Goal: Information Seeking & Learning: Check status

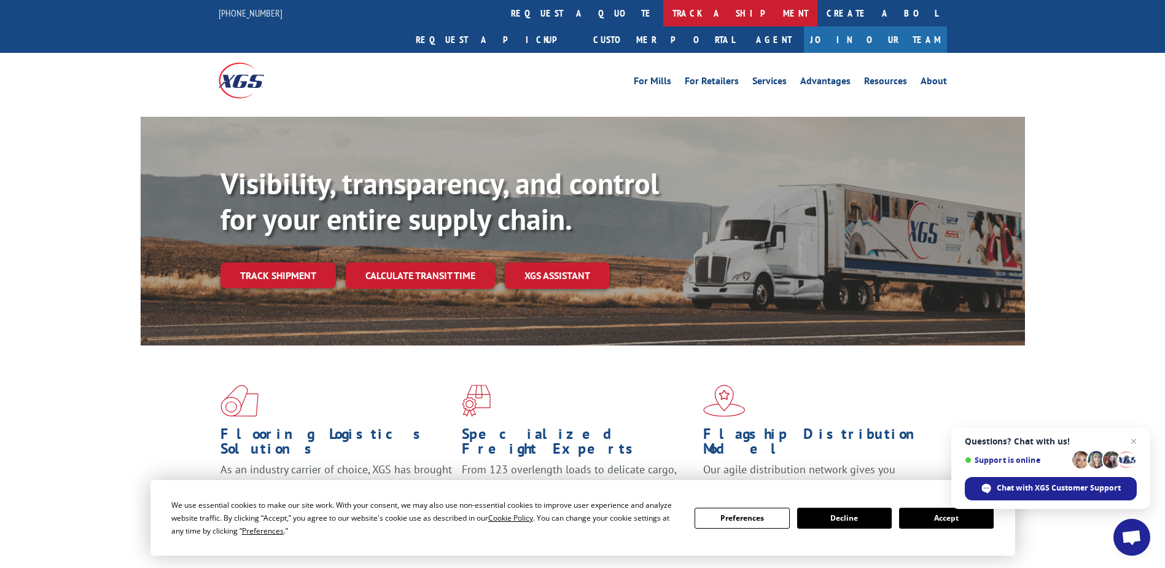
click at [663, 26] on link "track a shipment" at bounding box center [740, 13] width 154 height 26
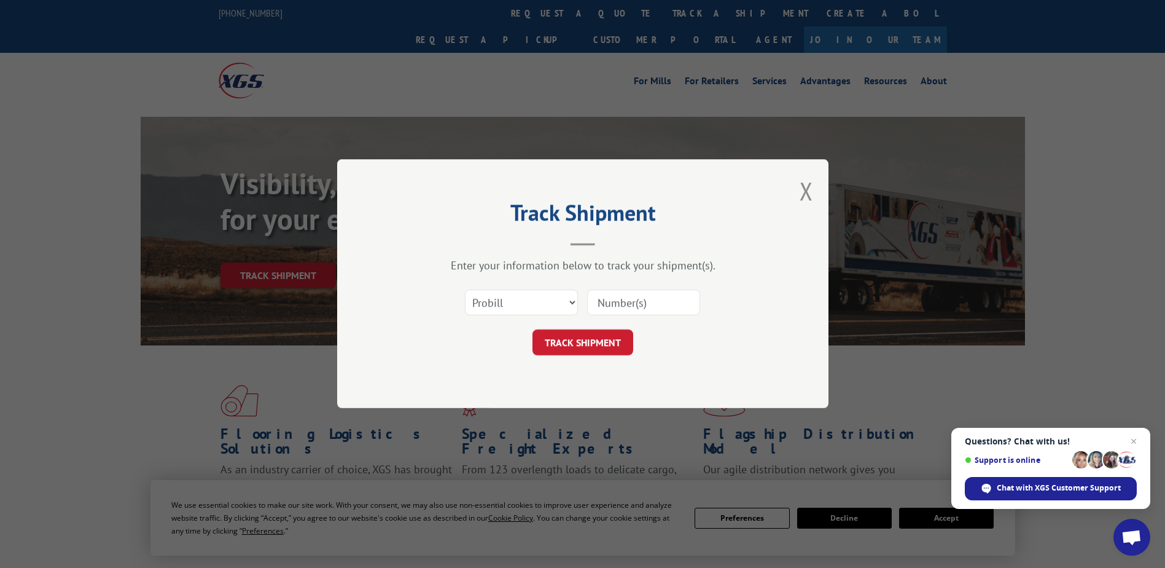
click at [578, 298] on div "Select category... Probill BOL PO" at bounding box center [583, 303] width 369 height 41
click at [574, 294] on select "Select category... Probill BOL PO" at bounding box center [521, 303] width 113 height 26
select select "bol"
click at [465, 290] on select "Select category... Probill BOL PO" at bounding box center [521, 303] width 113 height 26
paste input "242141"
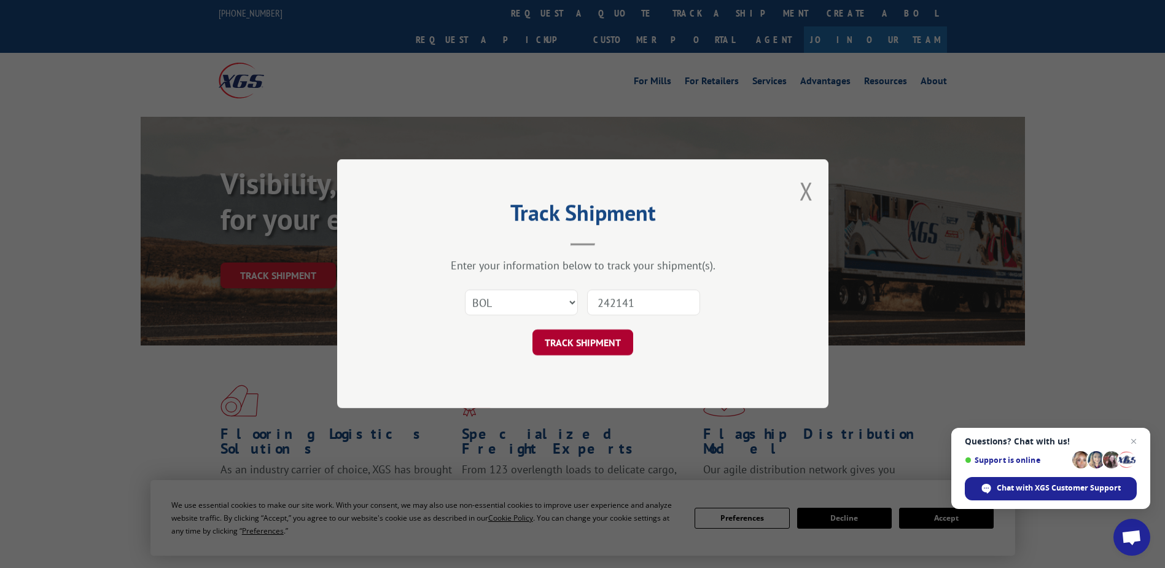
type input "242141"
click at [578, 345] on button "TRACK SHIPMENT" at bounding box center [583, 343] width 101 height 26
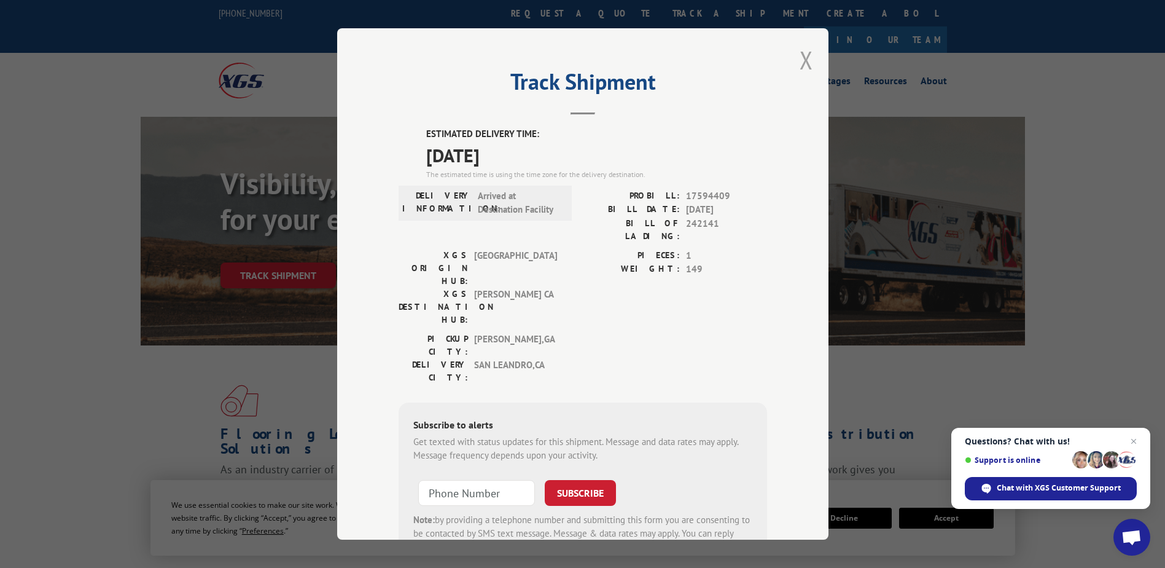
click at [801, 59] on button "Close modal" at bounding box center [807, 60] width 14 height 33
